Goal: Obtain resource: Download file/media

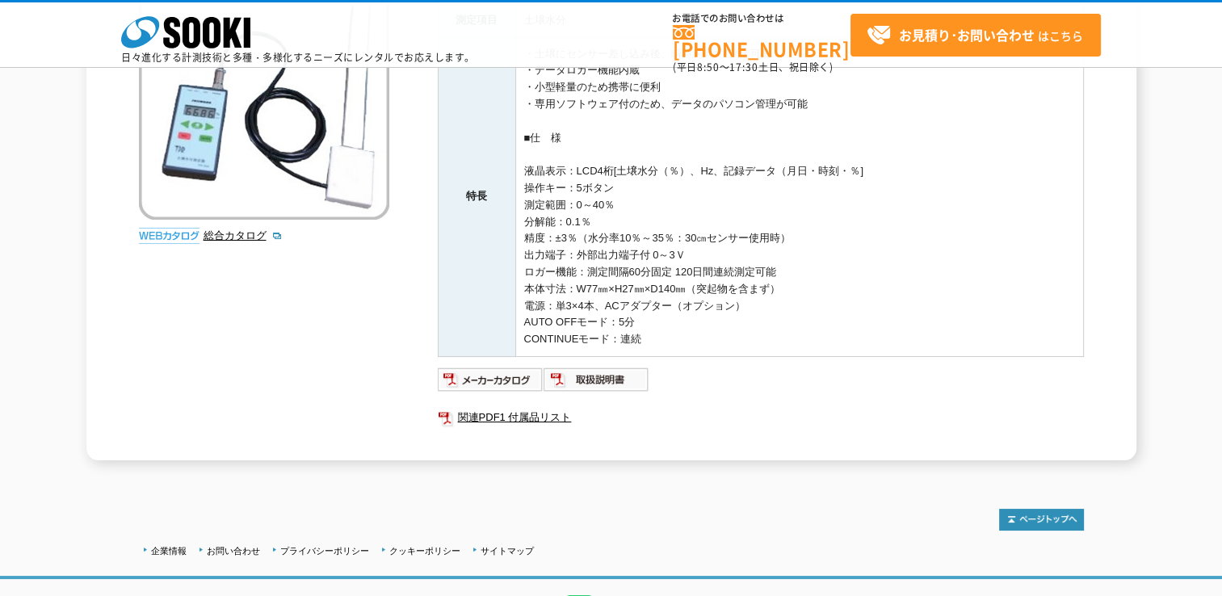
scroll to position [204, 0]
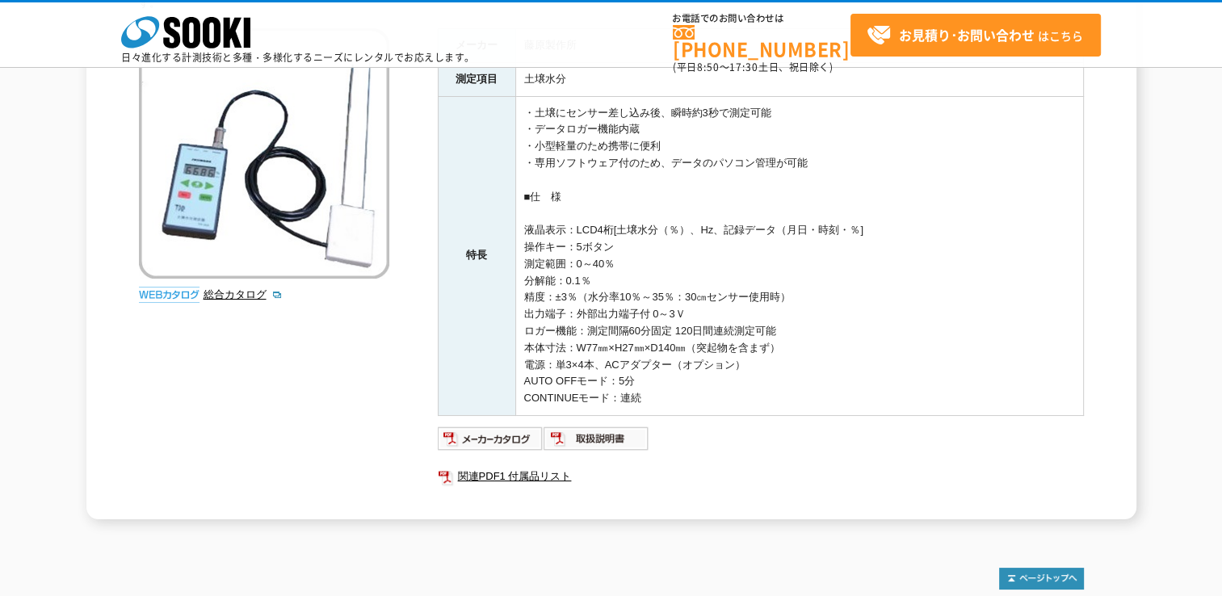
scroll to position [81, 0]
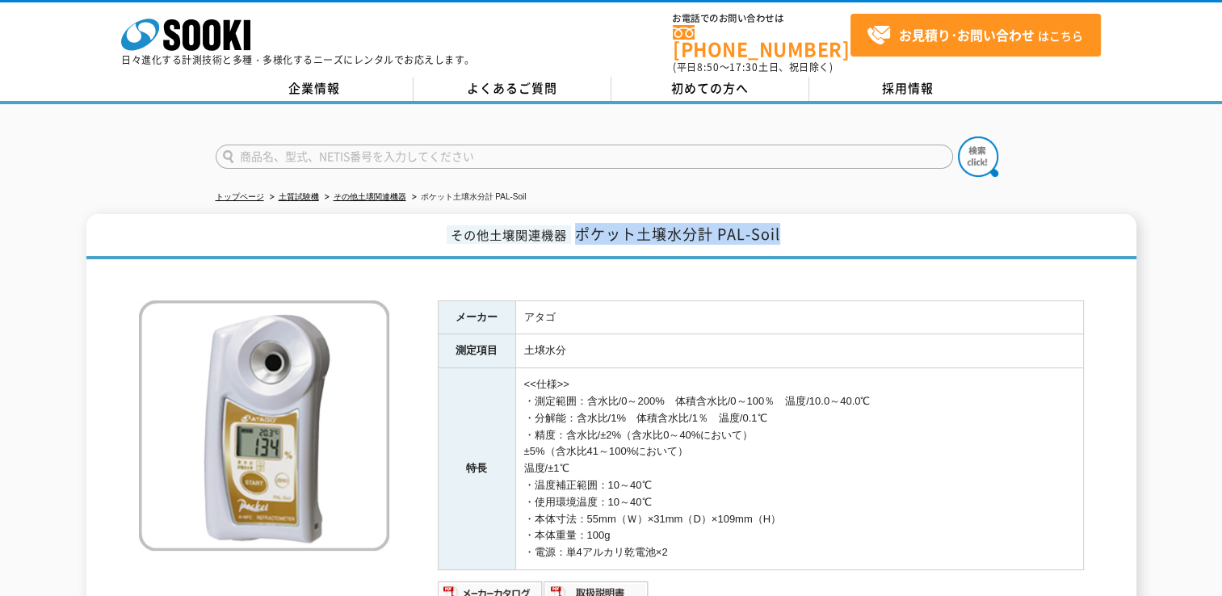
drag, startPoint x: 575, startPoint y: 224, endPoint x: 779, endPoint y: 226, distance: 203.6
click at [779, 226] on span "ポケット土壌水分計 PAL-Soil" at bounding box center [677, 234] width 205 height 22
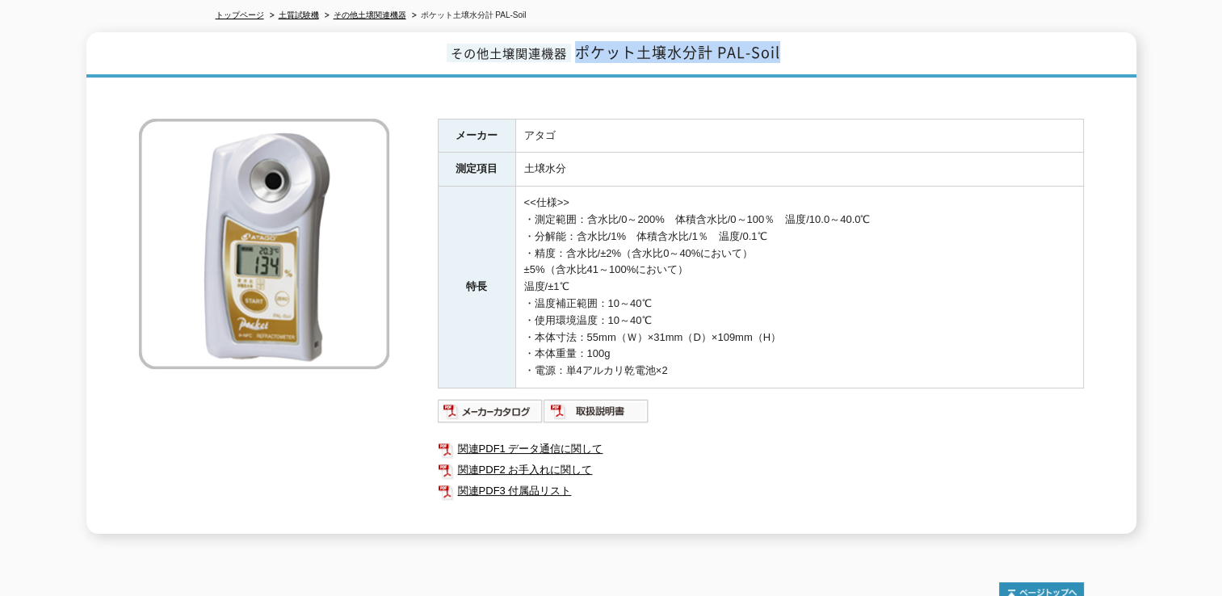
scroll to position [242, 0]
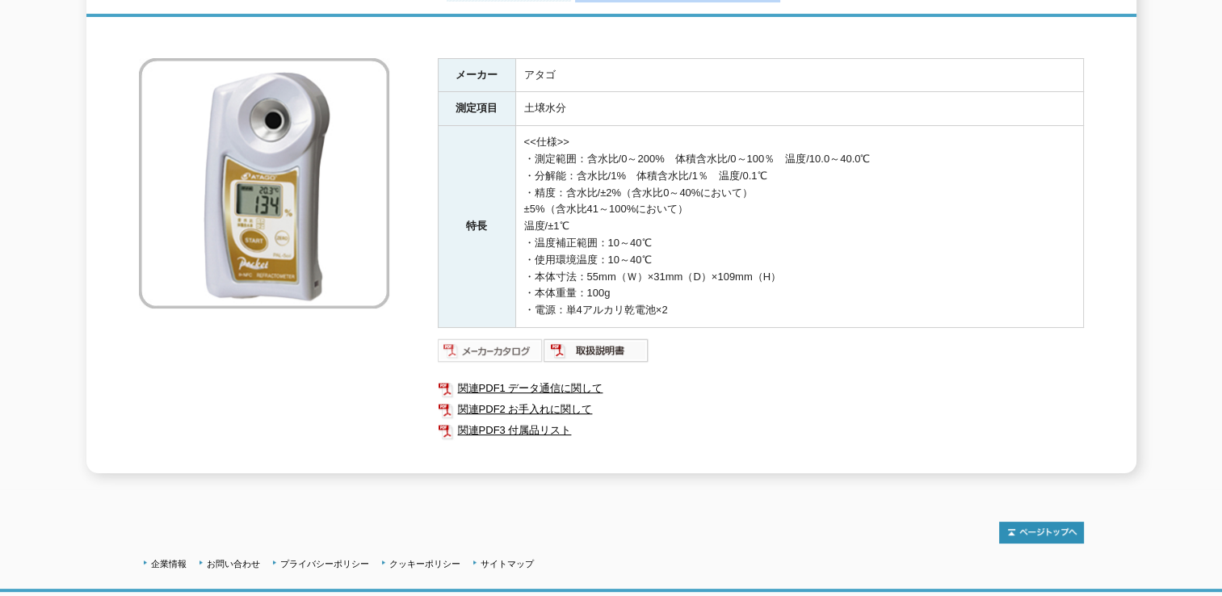
click at [521, 338] on img at bounding box center [491, 351] width 106 height 26
click at [604, 341] on img at bounding box center [597, 351] width 106 height 26
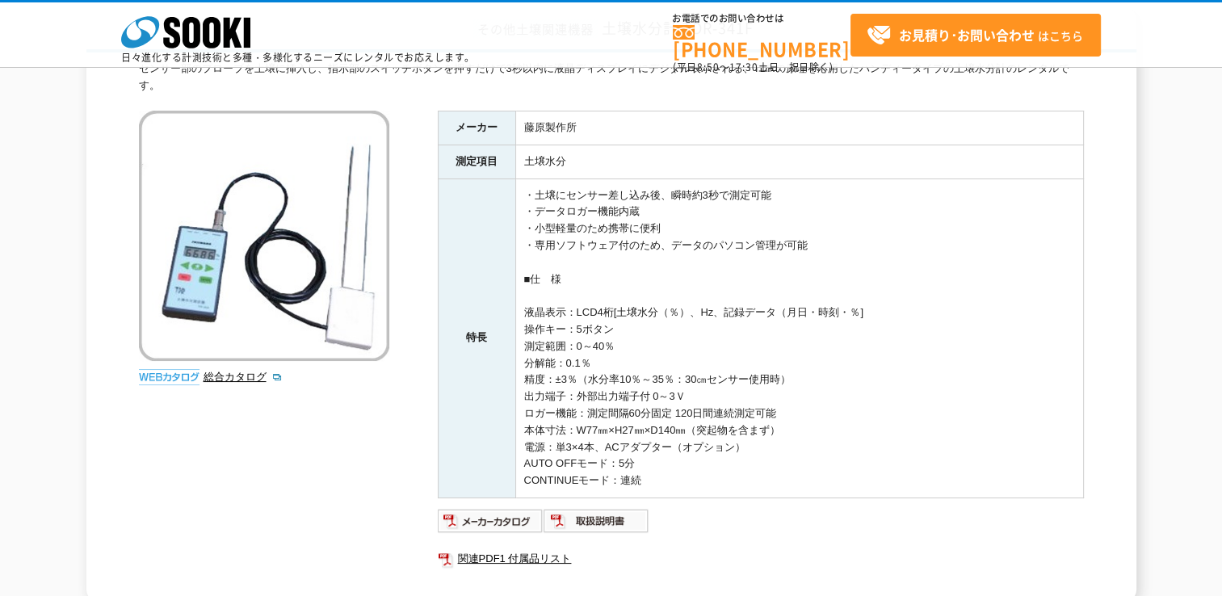
scroll to position [81, 0]
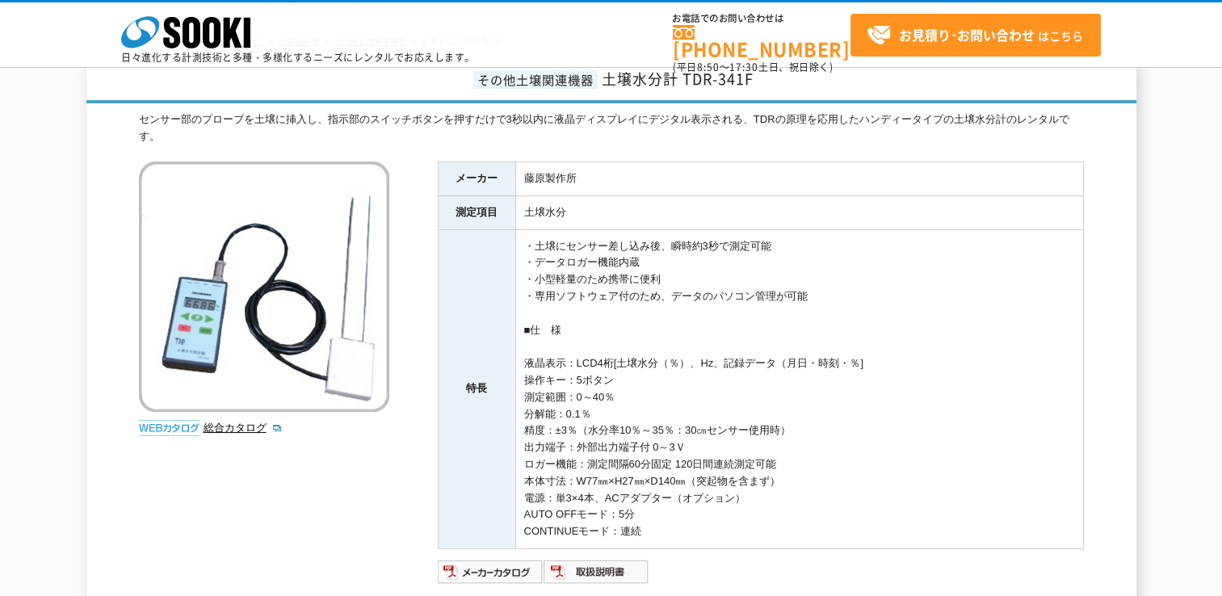
scroll to position [162, 0]
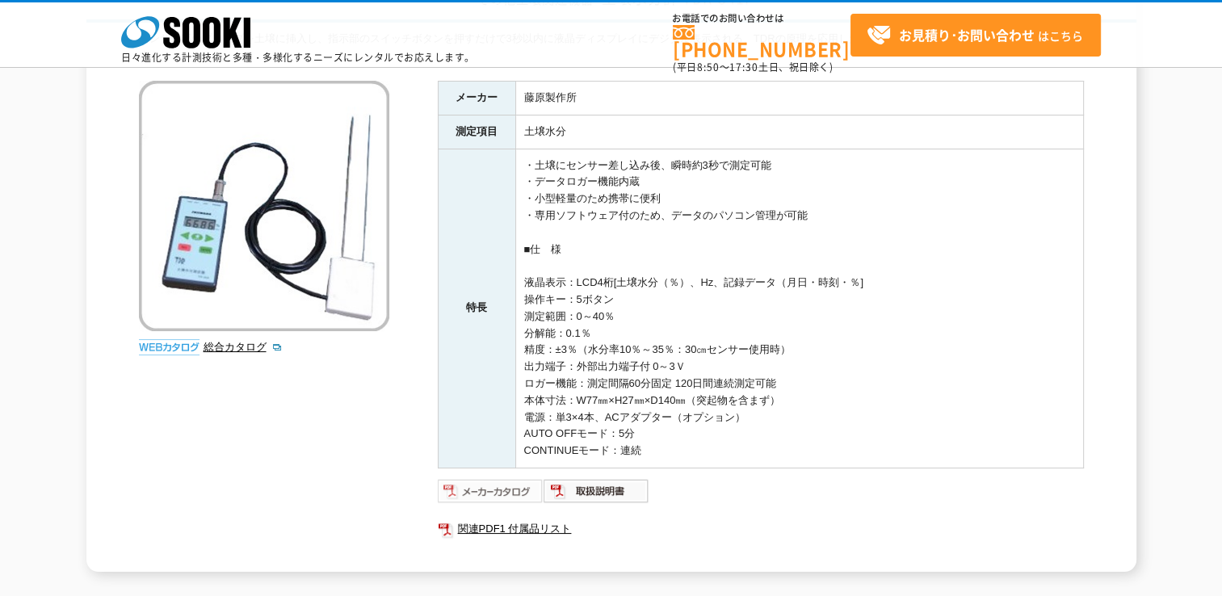
click at [526, 490] on img at bounding box center [491, 491] width 106 height 26
click at [597, 501] on img at bounding box center [597, 491] width 106 height 26
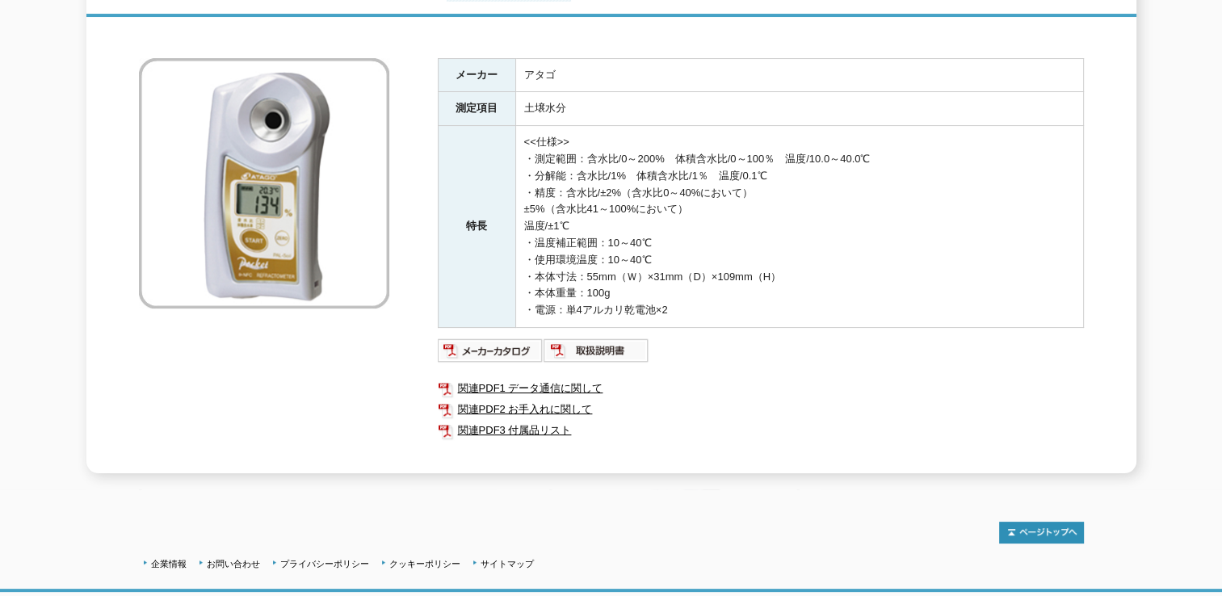
scroll to position [323, 0]
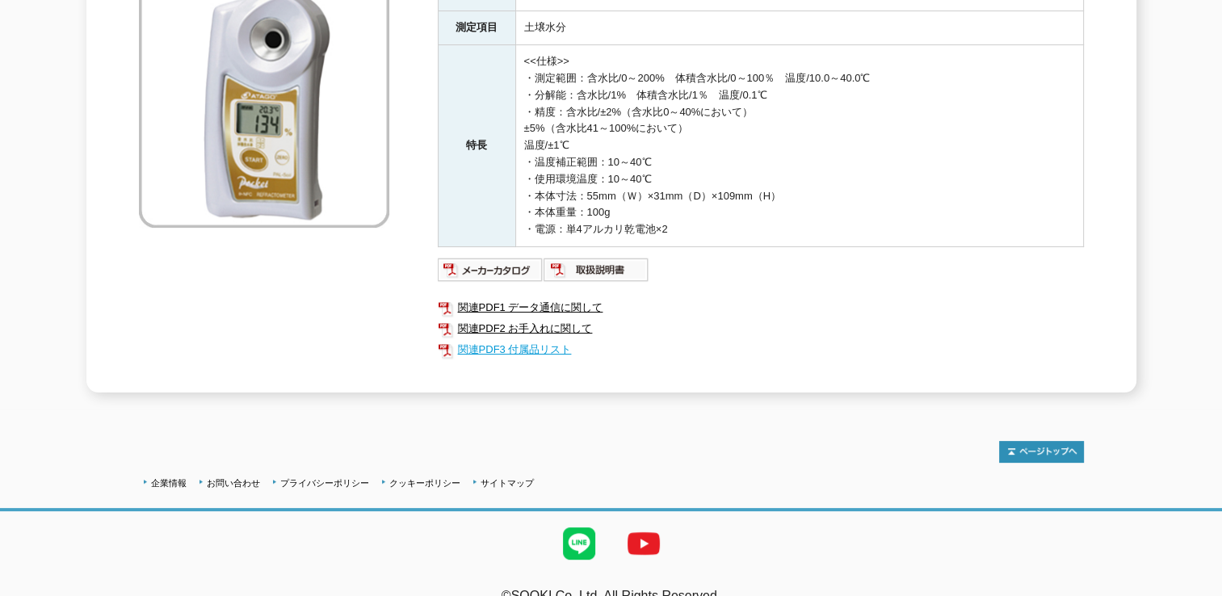
click at [548, 344] on link "関連PDF3 付属品リスト" at bounding box center [761, 349] width 646 height 21
click at [502, 257] on img at bounding box center [491, 270] width 106 height 26
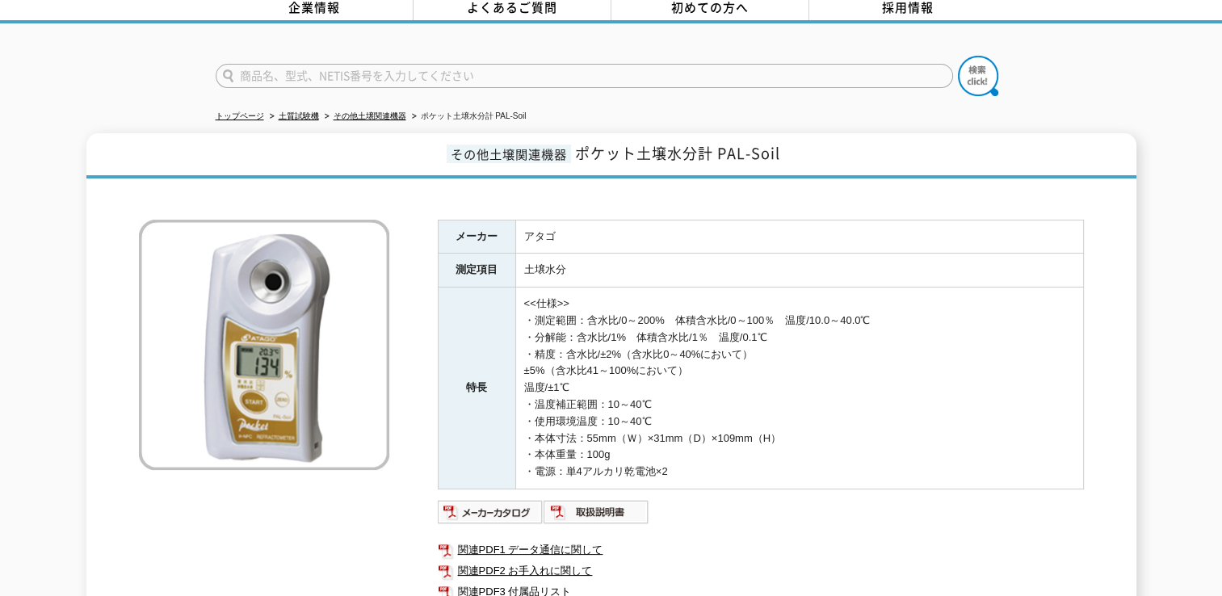
scroll to position [0, 0]
